Goal: Information Seeking & Learning: Learn about a topic

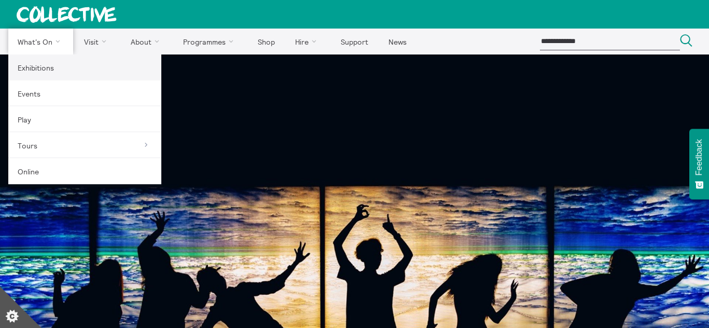
click at [67, 67] on link "Exhibitions" at bounding box center [84, 67] width 153 height 26
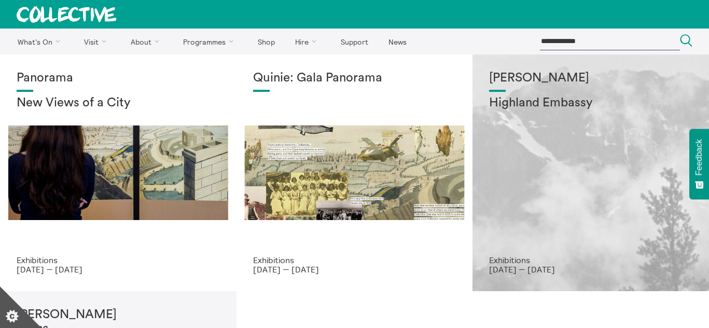
click at [533, 192] on div "Shen Xin Highland Embassy" at bounding box center [590, 163] width 203 height 184
